Goal: Task Accomplishment & Management: Manage account settings

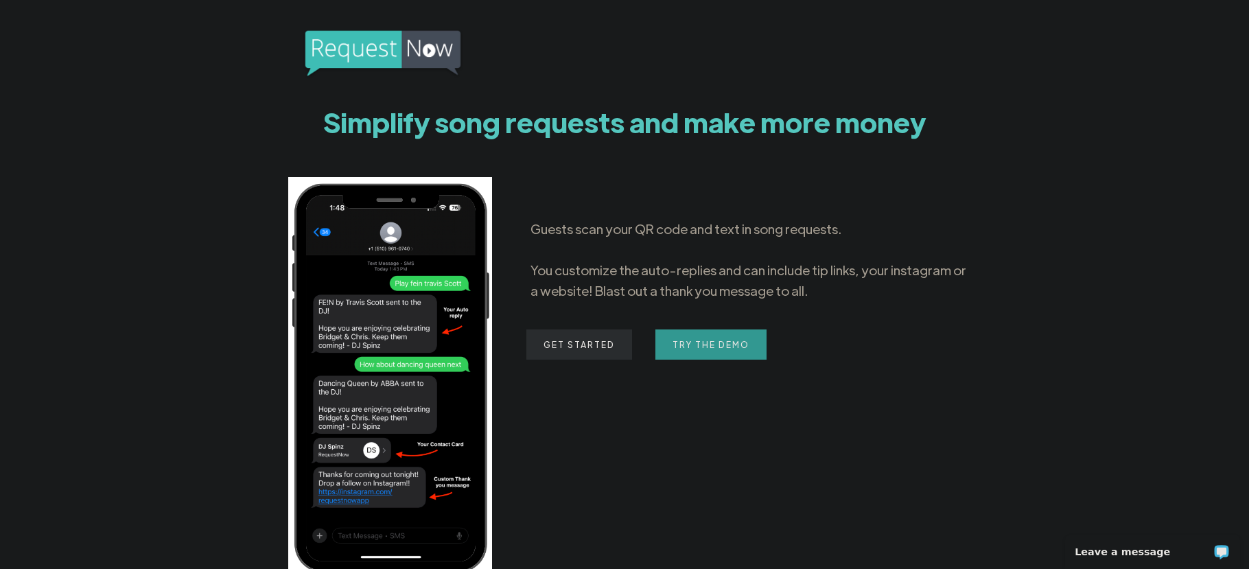
click at [577, 347] on link "Get Started" at bounding box center [580, 344] width 106 height 30
click at [222, 139] on section "Simplify song requests and make more money Guests scan your QR code and text in…" at bounding box center [624, 499] width 1249 height 998
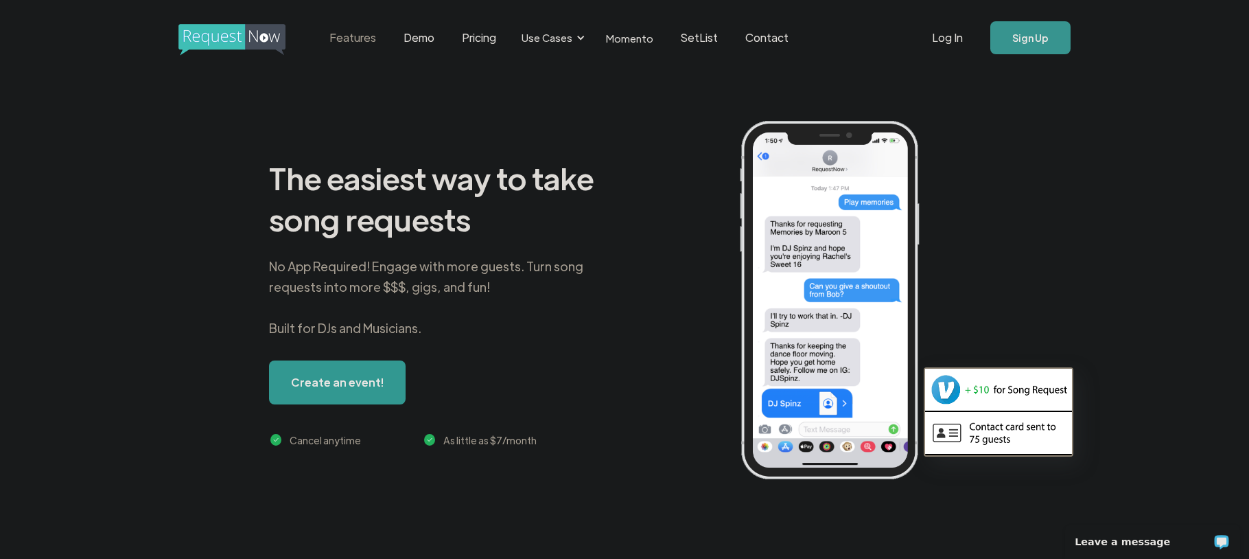
click at [356, 43] on link "Features" at bounding box center [353, 37] width 74 height 43
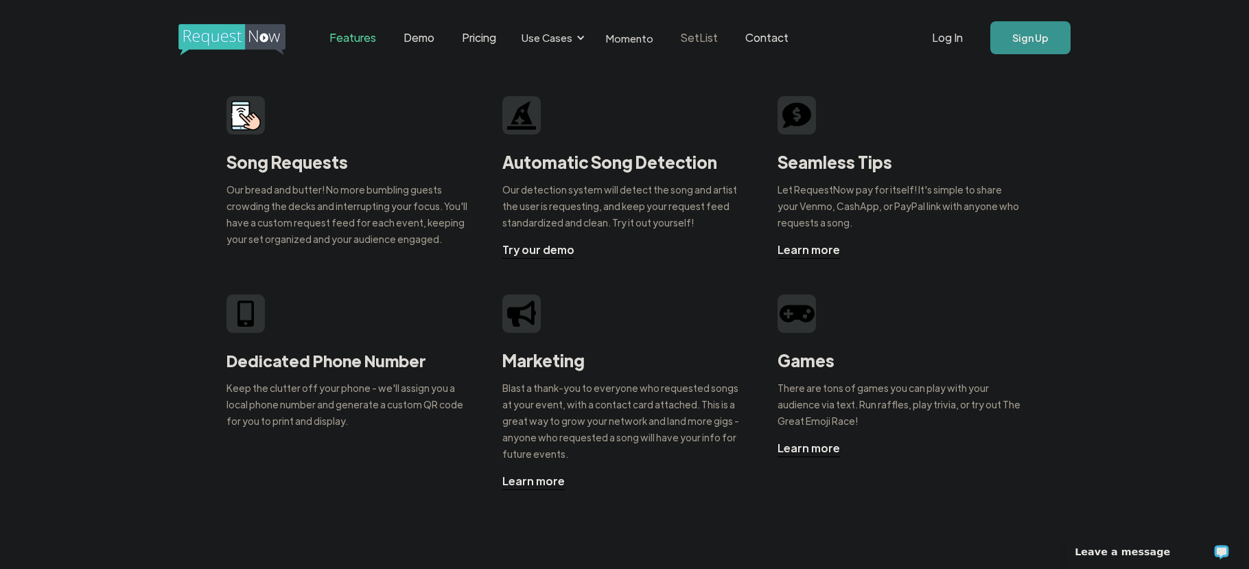
click at [690, 38] on link "SetList" at bounding box center [699, 37] width 65 height 43
click at [128, 343] on div "Song Requests Our bread and butter! No more bumbling guests crowding the decks …" at bounding box center [624, 465] width 1249 height 778
click at [960, 40] on link "Log In" at bounding box center [947, 38] width 58 height 48
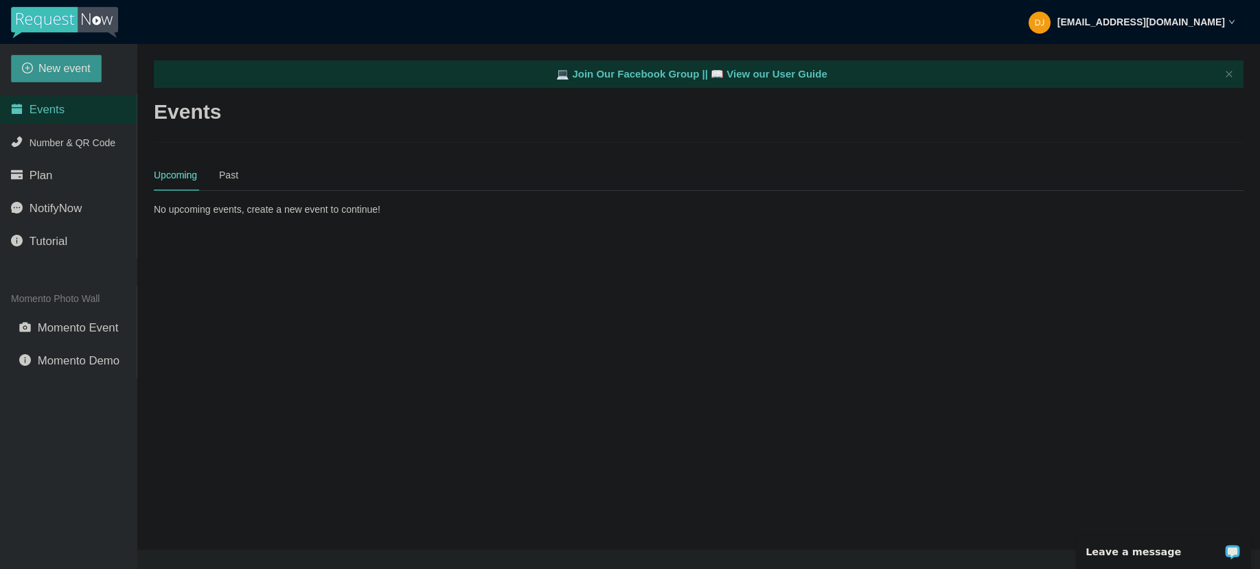
click at [43, 23] on img at bounding box center [64, 23] width 107 height 32
click at [1216, 21] on strong "[EMAIL_ADDRESS][DOMAIN_NAME]" at bounding box center [1140, 21] width 167 height 11
click at [1166, 89] on span "Log out" at bounding box center [1151, 82] width 38 height 13
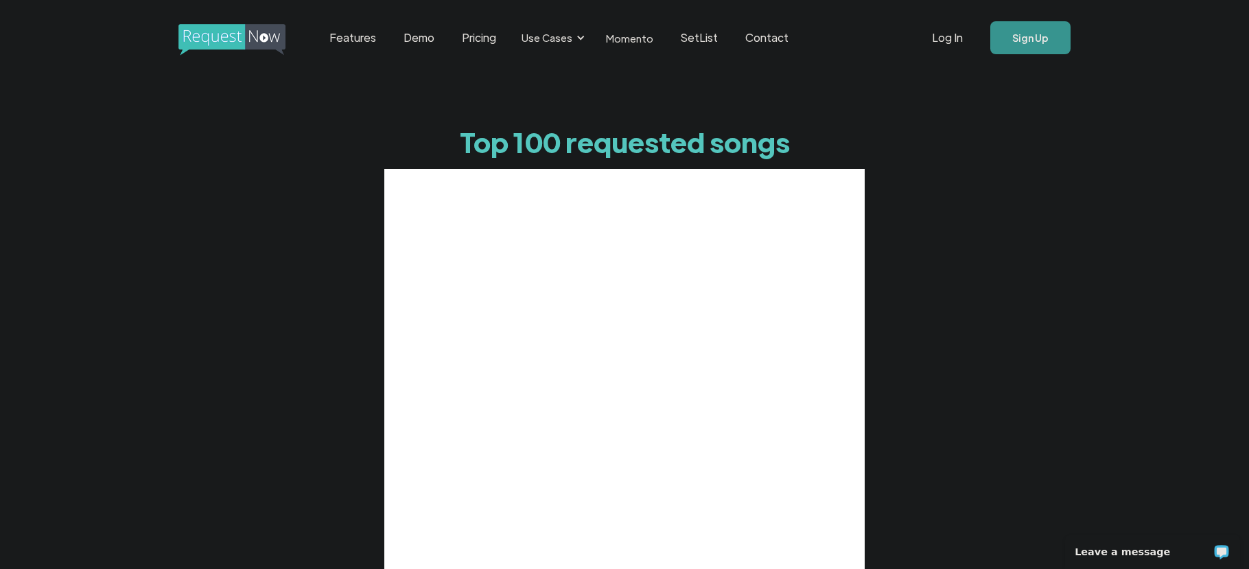
click at [1004, 235] on div "Top 100 requested songs" at bounding box center [624, 397] width 1249 height 643
